Goal: Obtain resource: Obtain resource

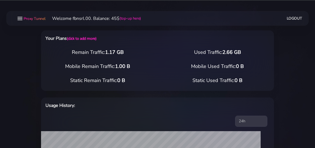
select select "static"
select select "IT"
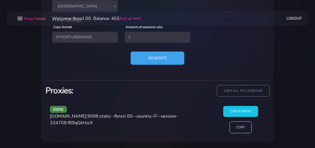
click at [156, 61] on button "Generate" at bounding box center [157, 58] width 54 height 13
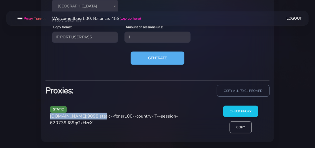
drag, startPoint x: 49, startPoint y: 117, endPoint x: 97, endPoint y: 118, distance: 48.7
click at [97, 118] on div "static [DOMAIN_NAME]:9098:static--fbnsrl.00--country-IT--session-620739:f89qGkH…" at bounding box center [130, 122] width 166 height 32
copy span "[DOMAIN_NAME]:9098"
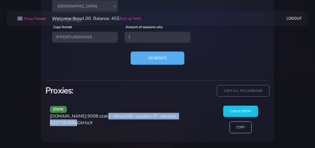
drag, startPoint x: 100, startPoint y: 117, endPoint x: 82, endPoint y: 121, distance: 19.0
click at [82, 121] on span "[DOMAIN_NAME]:9098:static--fbnsrl.00--country-IT--session-620739:f89qGkHzcX" at bounding box center [114, 120] width 128 height 13
copy span "static--fbnsrl.00--country-IT--session-620739"
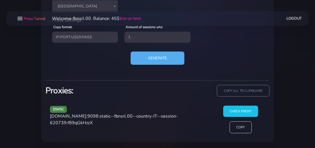
click at [102, 123] on span "[DOMAIN_NAME]:9098:static--fbnsrl.00--country-IT--session-620739:f89qGkHzcX" at bounding box center [114, 120] width 128 height 13
copy span "f89qGkHzcX"
drag, startPoint x: 51, startPoint y: 117, endPoint x: 99, endPoint y: 116, distance: 48.5
click at [99, 116] on span "[DOMAIN_NAME]:9098:static--fbnsrl.00--country-IT--session-620739:f89qGkHzcX" at bounding box center [114, 120] width 128 height 13
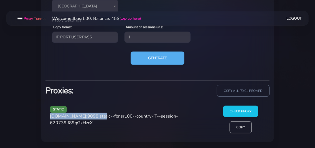
copy span "[DOMAIN_NAME]:9098"
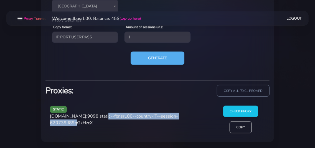
drag, startPoint x: 100, startPoint y: 116, endPoint x: 82, endPoint y: 124, distance: 20.2
click at [82, 124] on span "[DOMAIN_NAME]:9098:static--fbnsrl.00--country-IT--session-620739:f89qGkHzcX" at bounding box center [114, 120] width 128 height 13
copy span "static--fbnsrl.00--country-IT--session-620739"
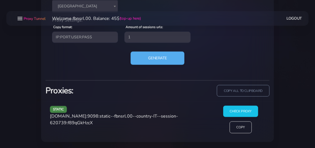
click at [87, 123] on span "[DOMAIN_NAME]:9098:static--fbnsrl.00--country-IT--session-620739:f89qGkHzcX" at bounding box center [114, 120] width 128 height 13
copy span "f89qGkHzcX"
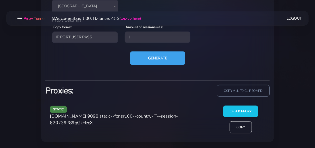
click at [150, 58] on button "Generate" at bounding box center [157, 59] width 55 height 14
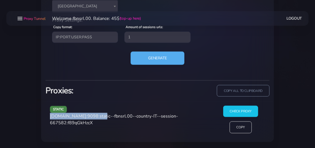
drag, startPoint x: 50, startPoint y: 116, endPoint x: 98, endPoint y: 115, distance: 47.9
click at [98, 115] on span "[DOMAIN_NAME]:9098:static--fbnsrl.00--country-IT--session-667582:f89qGkHzcX" at bounding box center [114, 120] width 128 height 13
copy span "[DOMAIN_NAME]:9098"
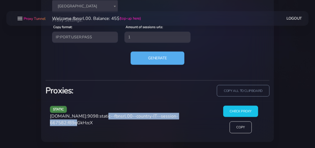
drag, startPoint x: 99, startPoint y: 117, endPoint x: 82, endPoint y: 123, distance: 18.8
click at [82, 123] on span "[DOMAIN_NAME]:9098:static--fbnsrl.00--country-IT--session-667582:f89qGkHzcX" at bounding box center [114, 120] width 128 height 13
copy span "static--fbnsrl.00--country-IT--session-667582"
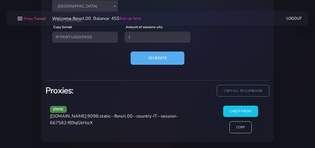
click at [101, 121] on span "[DOMAIN_NAME]:9098:static--fbnsrl.00--country-IT--session-667582:f89qGkHzcX" at bounding box center [114, 120] width 128 height 13
copy span "f89qGkHzcX"
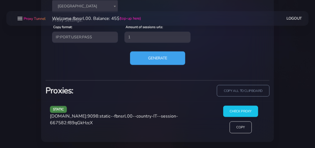
click at [156, 58] on button "Generate" at bounding box center [157, 59] width 55 height 14
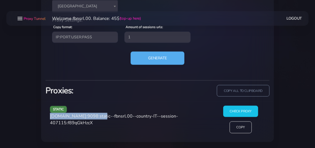
drag, startPoint x: 50, startPoint y: 117, endPoint x: 99, endPoint y: 115, distance: 48.5
click at [99, 115] on span "[DOMAIN_NAME]:9098:static--fbnsrl.00--country-IT--session-407115:f89qGkHzcX" at bounding box center [114, 120] width 128 height 13
copy span "[DOMAIN_NAME]:9098"
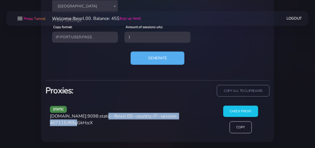
drag, startPoint x: 100, startPoint y: 116, endPoint x: 82, endPoint y: 123, distance: 19.7
click at [82, 123] on span "[DOMAIN_NAME]:9098:static--fbnsrl.00--country-IT--session-407115:f89qGkHzcX" at bounding box center [114, 120] width 128 height 13
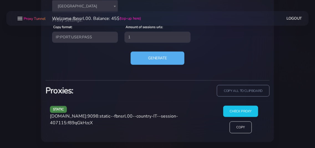
click at [93, 122] on span "[DOMAIN_NAME]:9098:static--fbnsrl.00--country-IT--session-407115:f89qGkHzcX" at bounding box center [114, 120] width 128 height 13
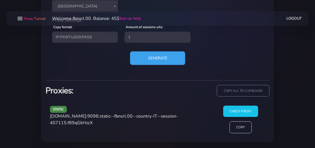
click at [148, 61] on button "Generate" at bounding box center [157, 59] width 55 height 14
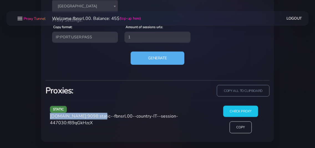
drag, startPoint x: 50, startPoint y: 117, endPoint x: 98, endPoint y: 117, distance: 47.4
click at [98, 117] on span "[DOMAIN_NAME]:9098:static--fbnsrl.00--country-IT--session-447030:f89qGkHzcX" at bounding box center [114, 120] width 128 height 13
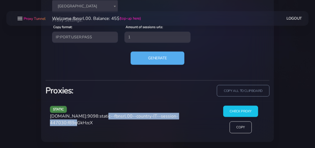
drag, startPoint x: 100, startPoint y: 116, endPoint x: 83, endPoint y: 124, distance: 19.5
click at [83, 124] on span "[DOMAIN_NAME]:9098:static--fbnsrl.00--country-IT--session-447030:f89qGkHzcX" at bounding box center [114, 120] width 128 height 13
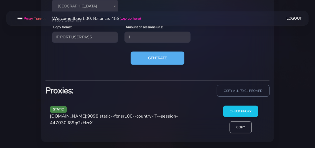
click at [96, 123] on span "[DOMAIN_NAME]:9098:static--fbnsrl.00--country-IT--session-447030:f89qGkHzcX" at bounding box center [114, 120] width 128 height 13
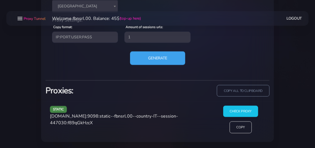
click at [150, 57] on button "Generate" at bounding box center [157, 59] width 55 height 14
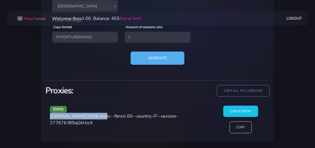
drag, startPoint x: 50, startPoint y: 117, endPoint x: 99, endPoint y: 116, distance: 49.0
click at [99, 116] on span "[DOMAIN_NAME]:9098:static--fbnsrl.00--country-IT--session-277676:f89qGkHzcX" at bounding box center [114, 120] width 128 height 13
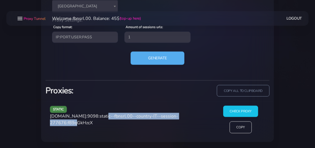
drag, startPoint x: 100, startPoint y: 117, endPoint x: 81, endPoint y: 124, distance: 20.6
click at [81, 124] on span "[DOMAIN_NAME]:9098:static--fbnsrl.00--country-IT--session-277676:f89qGkHzcX" at bounding box center [114, 120] width 128 height 13
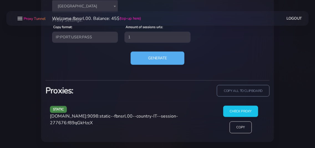
click at [96, 123] on span "[DOMAIN_NAME]:9098:static--fbnsrl.00--country-IT--session-277676:f89qGkHzcX" at bounding box center [114, 120] width 128 height 13
drag, startPoint x: 50, startPoint y: 117, endPoint x: 98, endPoint y: 115, distance: 47.6
click at [98, 115] on span "[DOMAIN_NAME]:9098:static--fbnsrl.00--country-IT--session-277676:f89qGkHzcX" at bounding box center [114, 120] width 128 height 13
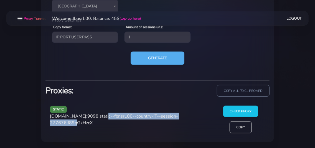
drag, startPoint x: 104, startPoint y: 117, endPoint x: 82, endPoint y: 124, distance: 23.2
click at [82, 124] on span "[DOMAIN_NAME]:9098:static--fbnsrl.00--country-IT--session-277676:f89qGkHzcX" at bounding box center [114, 120] width 128 height 13
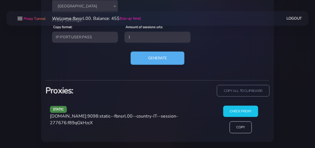
click at [96, 123] on span "[DOMAIN_NAME]:9098:static--fbnsrl.00--country-IT--session-277676:f89qGkHzcX" at bounding box center [114, 120] width 128 height 13
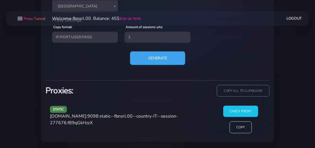
click at [160, 61] on button "Generate" at bounding box center [157, 59] width 55 height 14
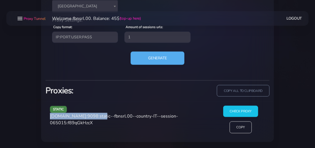
drag, startPoint x: 50, startPoint y: 117, endPoint x: 99, endPoint y: 117, distance: 48.2
click at [99, 117] on span "[DOMAIN_NAME]:9098:static--fbnsrl.00--country-IT--session-065015:f89qGkHzcX" at bounding box center [114, 120] width 128 height 13
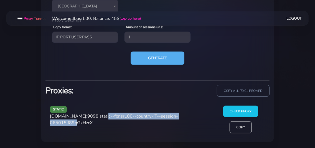
drag, startPoint x: 100, startPoint y: 116, endPoint x: 83, endPoint y: 123, distance: 18.8
click at [83, 123] on span "[DOMAIN_NAME]:9098:static--fbnsrl.00--country-IT--session-065015:f89qGkHzcX" at bounding box center [114, 120] width 128 height 13
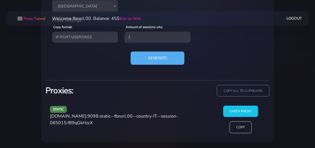
click at [104, 123] on span "[DOMAIN_NAME]:9098:static--fbnsrl.00--country-IT--session-065015:f89qGkHzcX" at bounding box center [114, 120] width 128 height 13
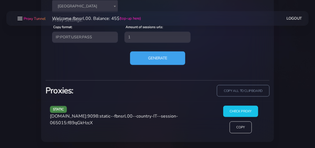
click at [149, 59] on button "Generate" at bounding box center [157, 59] width 55 height 14
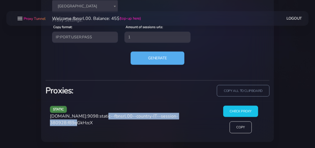
drag, startPoint x: 99, startPoint y: 116, endPoint x: 82, endPoint y: 124, distance: 19.6
click at [82, 124] on span "[DOMAIN_NAME]:9098:static--fbnsrl.00--country-IT--session-380928:f89qGkHzcX" at bounding box center [114, 120] width 128 height 13
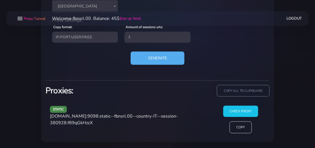
click at [94, 122] on span "[DOMAIN_NAME]:9098:static--fbnsrl.00--country-IT--session-380928:f89qGkHzcX" at bounding box center [114, 120] width 128 height 13
drag, startPoint x: 50, startPoint y: 117, endPoint x: 97, endPoint y: 116, distance: 47.1
click at [97, 116] on span "[DOMAIN_NAME]:9098:static--fbnsrl.00--country-IT--session-380928:f89qGkHzcX" at bounding box center [114, 120] width 128 height 13
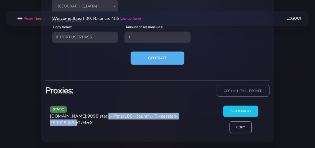
drag, startPoint x: 100, startPoint y: 116, endPoint x: 83, endPoint y: 125, distance: 19.4
click at [83, 125] on span "[DOMAIN_NAME]:9098:static--fbnsrl.00--country-IT--session-380928:f89qGkHzcX" at bounding box center [114, 120] width 128 height 13
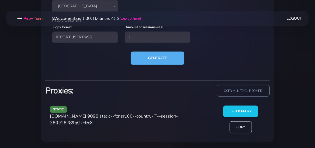
click at [105, 122] on span "[DOMAIN_NAME]:9098:static--fbnsrl.00--country-IT--session-380928:f89qGkHzcX" at bounding box center [114, 120] width 128 height 13
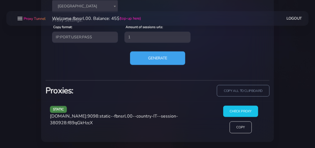
click at [155, 59] on button "Generate" at bounding box center [157, 59] width 55 height 14
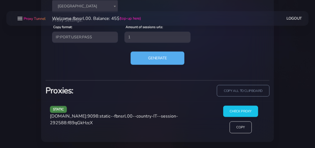
click at [50, 118] on div "static [DOMAIN_NAME]:9098:static--fbnsrl.00--country-IT--session-292588:f89qGkH…" at bounding box center [130, 122] width 166 height 32
drag, startPoint x: 50, startPoint y: 117, endPoint x: 97, endPoint y: 117, distance: 47.1
click at [97, 117] on span "[DOMAIN_NAME]:9098:static--fbnsrl.00--country-IT--session-292588:f89qGkHzcX" at bounding box center [114, 120] width 128 height 13
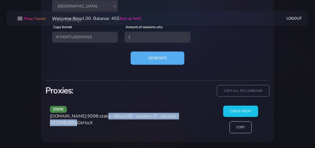
drag, startPoint x: 103, startPoint y: 116, endPoint x: 83, endPoint y: 125, distance: 22.6
click at [83, 125] on span "[DOMAIN_NAME]:9098:static--fbnsrl.00--country-IT--session-292588:f89qGkHzcX" at bounding box center [114, 120] width 128 height 13
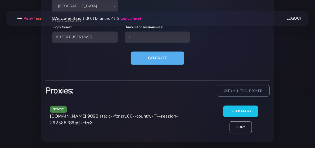
click at [106, 123] on span "[DOMAIN_NAME]:9098:static--fbnsrl.00--country-IT--session-292588:f89qGkHzcX" at bounding box center [114, 120] width 128 height 13
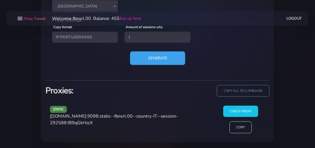
click at [148, 58] on button "Generate" at bounding box center [157, 59] width 55 height 14
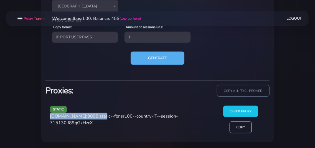
drag, startPoint x: 50, startPoint y: 115, endPoint x: 98, endPoint y: 117, distance: 47.4
click at [98, 117] on span "[DOMAIN_NAME]:9098:static--fbnsrl.00--country-IT--session-715130:f89qGkHzcX" at bounding box center [114, 120] width 128 height 13
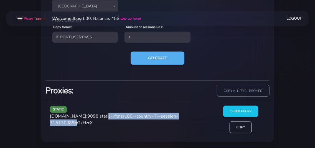
drag, startPoint x: 100, startPoint y: 116, endPoint x: 82, endPoint y: 125, distance: 19.6
click at [82, 125] on span "[DOMAIN_NAME]:9098:static--fbnsrl.00--country-IT--session-715130:f89qGkHzcX" at bounding box center [114, 120] width 128 height 13
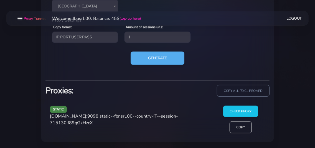
click at [98, 123] on span "[DOMAIN_NAME]:9098:static--fbnsrl.00--country-IT--session-715130:f89qGkHzcX" at bounding box center [114, 120] width 128 height 13
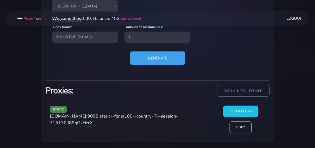
click at [149, 58] on button "Generate" at bounding box center [157, 59] width 55 height 14
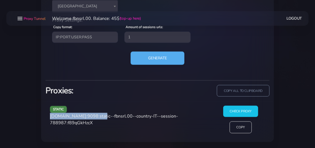
drag, startPoint x: 50, startPoint y: 116, endPoint x: 99, endPoint y: 115, distance: 49.0
click at [99, 115] on span "[DOMAIN_NAME]:9098:static--fbnsrl.00--country-IT--session-788987:f89qGkHzcX" at bounding box center [114, 120] width 128 height 13
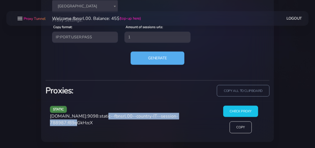
drag, startPoint x: 100, startPoint y: 115, endPoint x: 82, endPoint y: 127, distance: 21.5
click at [82, 127] on div "static [DOMAIN_NAME]:9098:static--fbnsrl.00--country-IT--session-788987:f89qGkH…" at bounding box center [130, 122] width 166 height 32
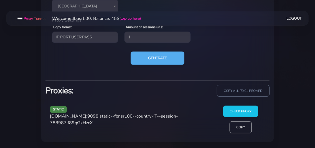
click at [91, 123] on span "[DOMAIN_NAME]:9098:static--fbnsrl.00--country-IT--session-788987:f89qGkHzcX" at bounding box center [114, 120] width 128 height 13
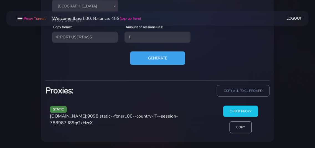
click at [144, 58] on button "Generate" at bounding box center [157, 59] width 55 height 14
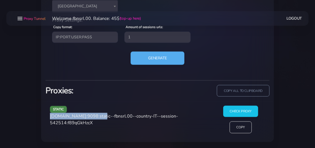
drag, startPoint x: 50, startPoint y: 117, endPoint x: 99, endPoint y: 117, distance: 48.5
click at [99, 117] on span "[DOMAIN_NAME]:9098:static--fbnsrl.00--country-IT--session-542514:f89qGkHzcX" at bounding box center [114, 120] width 128 height 13
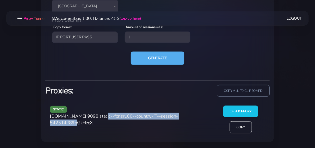
drag, startPoint x: 100, startPoint y: 117, endPoint x: 81, endPoint y: 126, distance: 20.7
click at [81, 126] on div "static [DOMAIN_NAME]:9098:static--fbnsrl.00--country-IT--session-542514:f89qGkH…" at bounding box center [130, 122] width 166 height 32
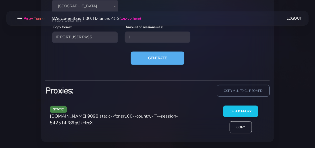
click at [102, 123] on span "[DOMAIN_NAME]:9098:static--fbnsrl.00--country-IT--session-542514:f89qGkHzcX" at bounding box center [114, 120] width 128 height 13
